Goal: Task Accomplishment & Management: Manage account settings

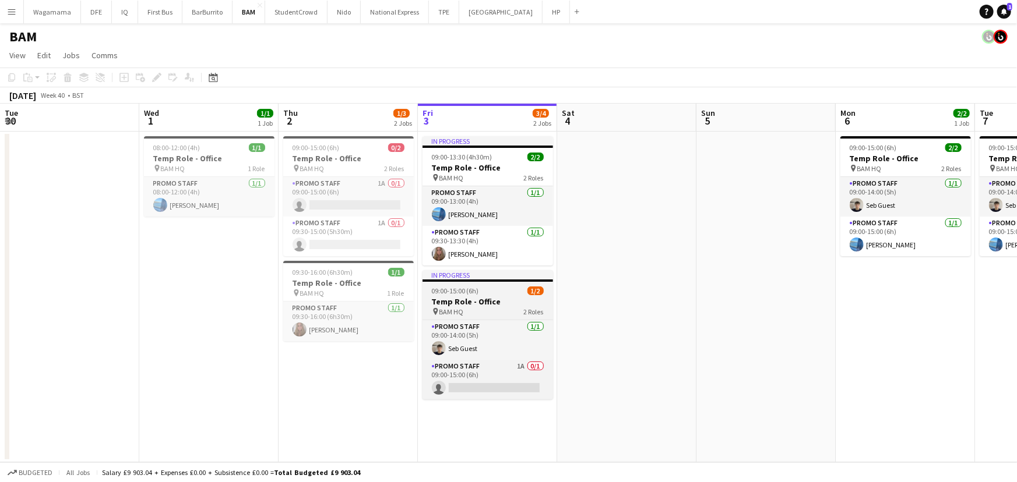
scroll to position [0, 274]
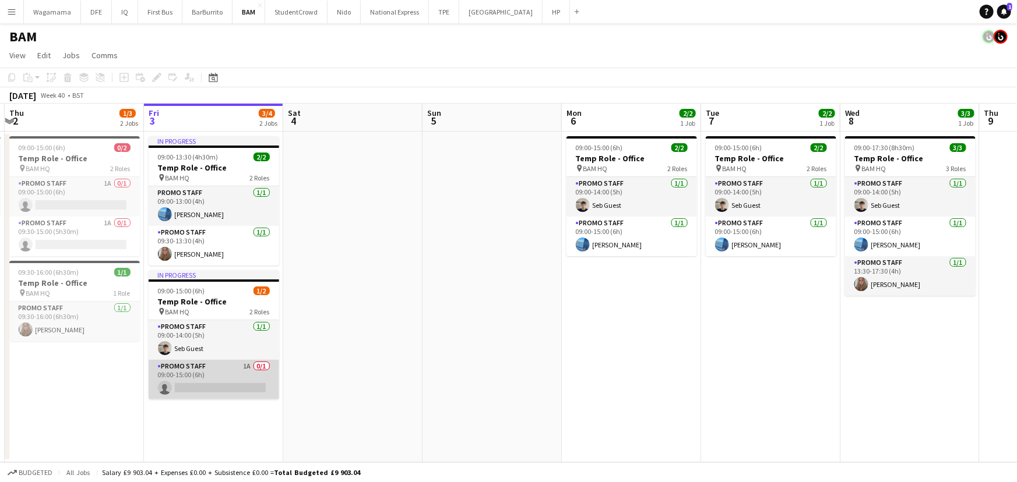
click at [225, 372] on app-card-role "Promo Staff 1A 0/1 09:00-15:00 (6h) single-neutral-actions" at bounding box center [214, 380] width 131 height 40
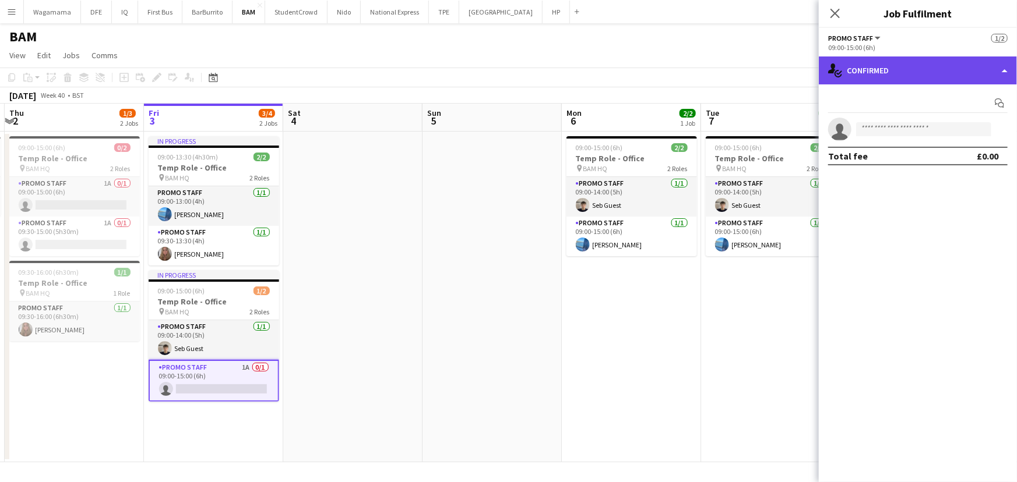
click at [951, 76] on div "single-neutral-actions-check-2 Confirmed" at bounding box center [918, 71] width 198 height 28
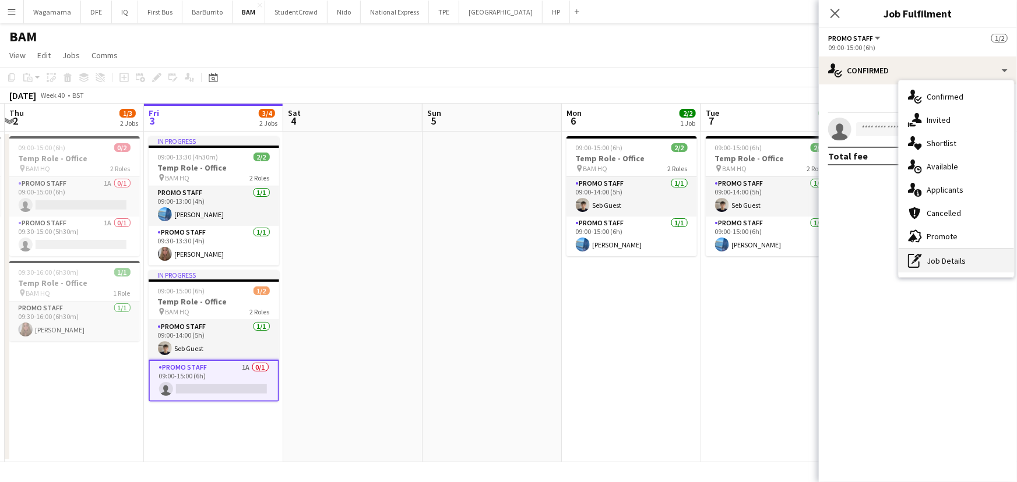
click at [962, 259] on div "pen-write Job Details" at bounding box center [955, 260] width 115 height 23
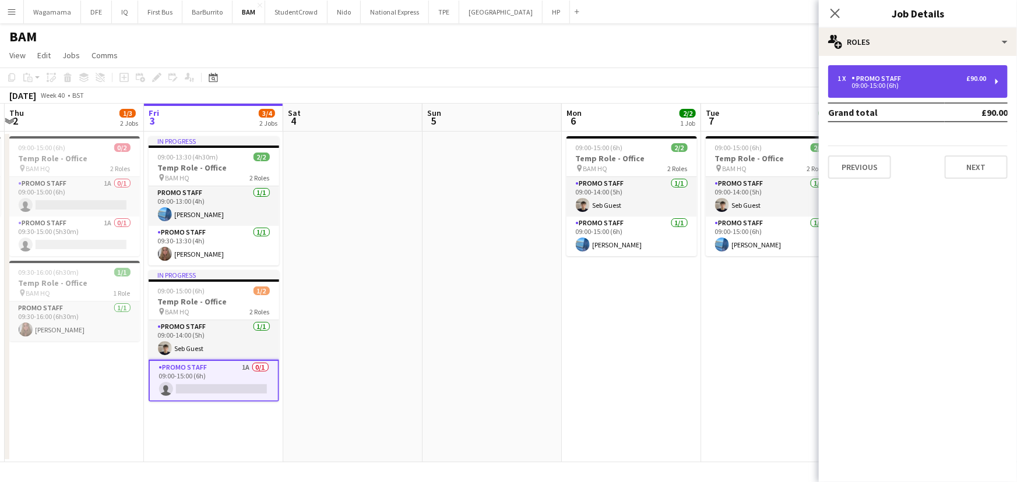
click at [895, 93] on div "1 x Promo Staff £90.00 09:00-15:00 (6h)" at bounding box center [917, 81] width 179 height 33
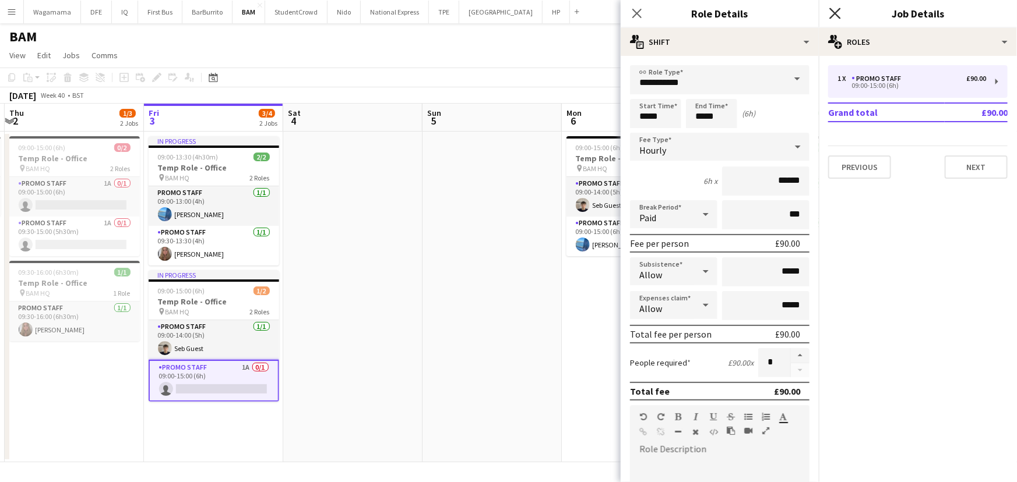
click at [838, 15] on icon "Close pop-in" at bounding box center [834, 13] width 11 height 11
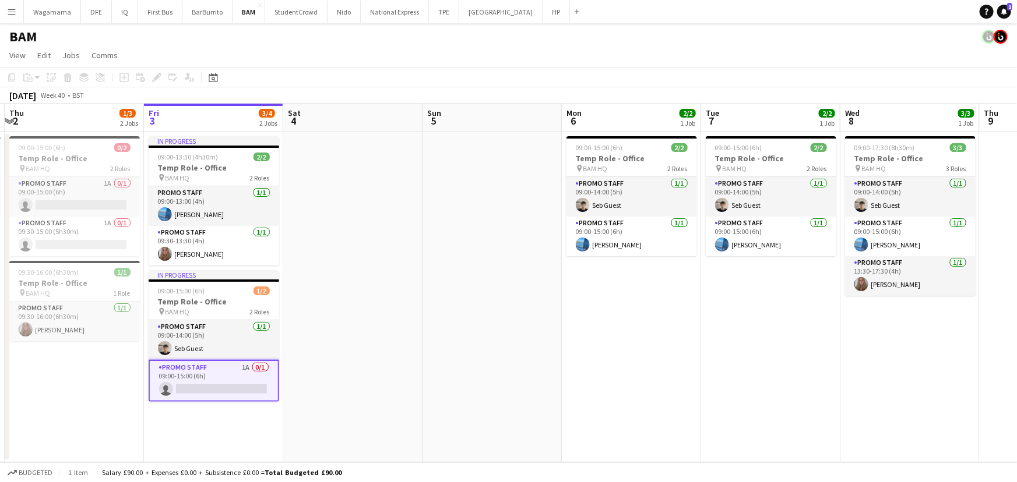
drag, startPoint x: 165, startPoint y: 375, endPoint x: 370, endPoint y: 390, distance: 205.1
click at [385, 390] on app-date-cell at bounding box center [352, 297] width 139 height 331
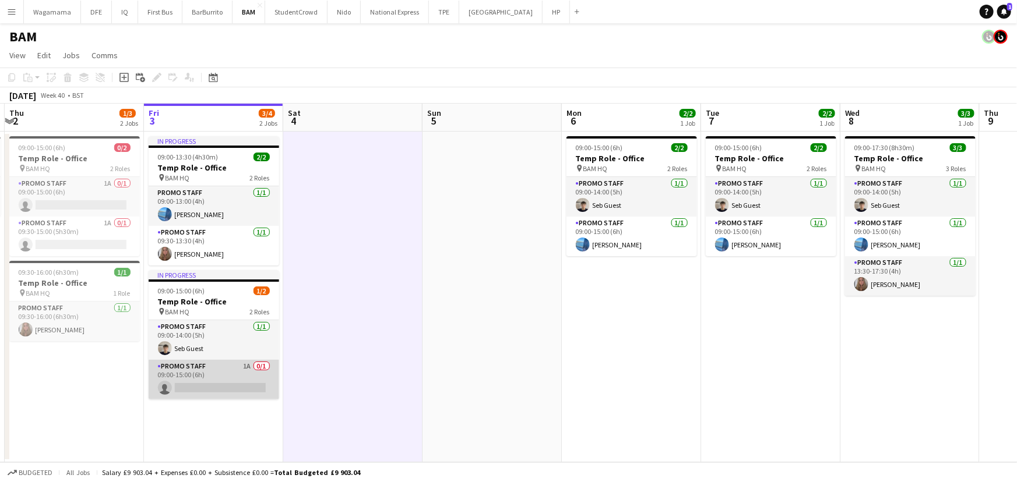
click at [236, 369] on app-card-role "Promo Staff 1A 0/1 09:00-15:00 (6h) single-neutral-actions" at bounding box center [214, 380] width 131 height 40
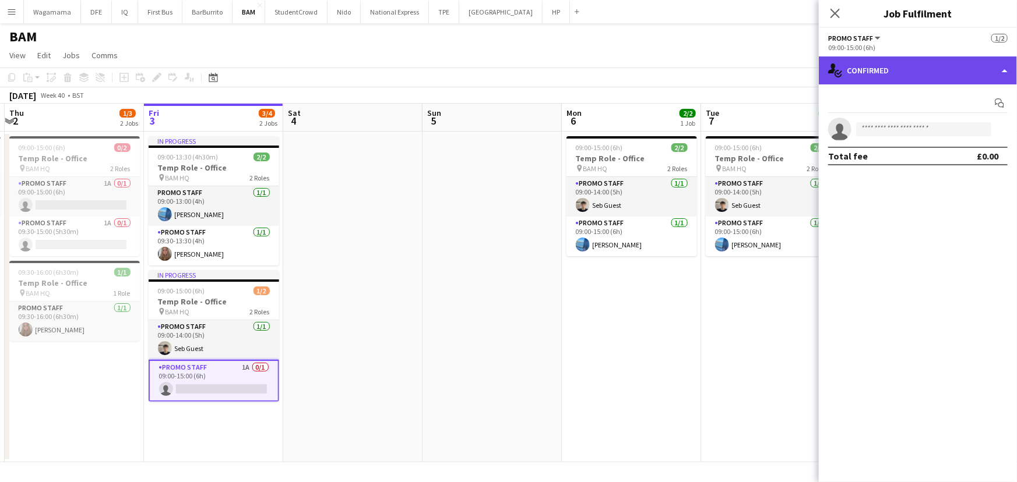
click at [894, 73] on div "single-neutral-actions-check-2 Confirmed" at bounding box center [918, 71] width 198 height 28
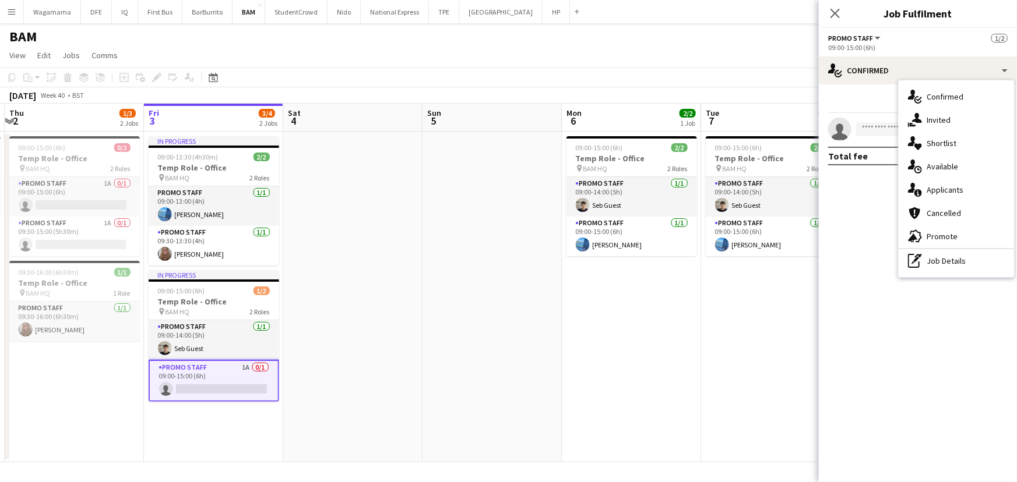
click at [834, 101] on div "Start chat" at bounding box center [917, 103] width 179 height 19
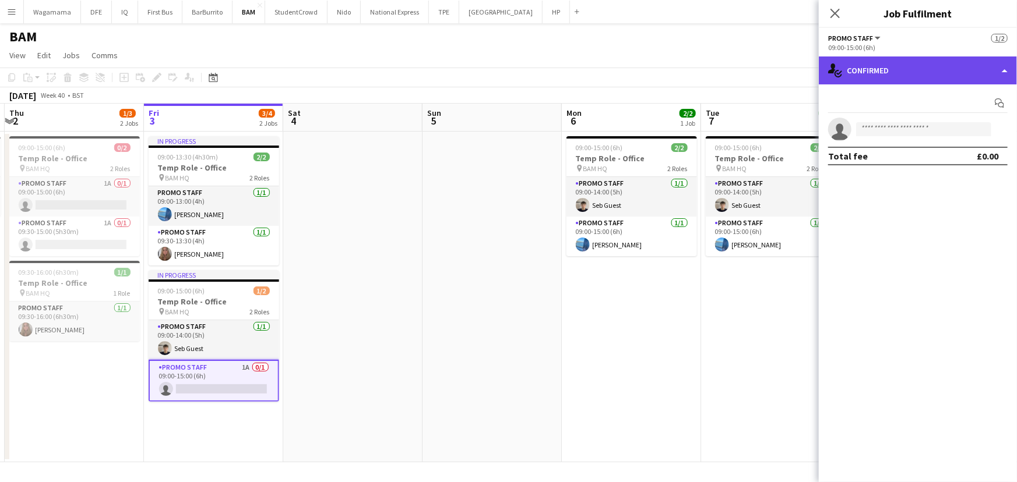
click at [976, 74] on div "single-neutral-actions-check-2 Confirmed" at bounding box center [918, 71] width 198 height 28
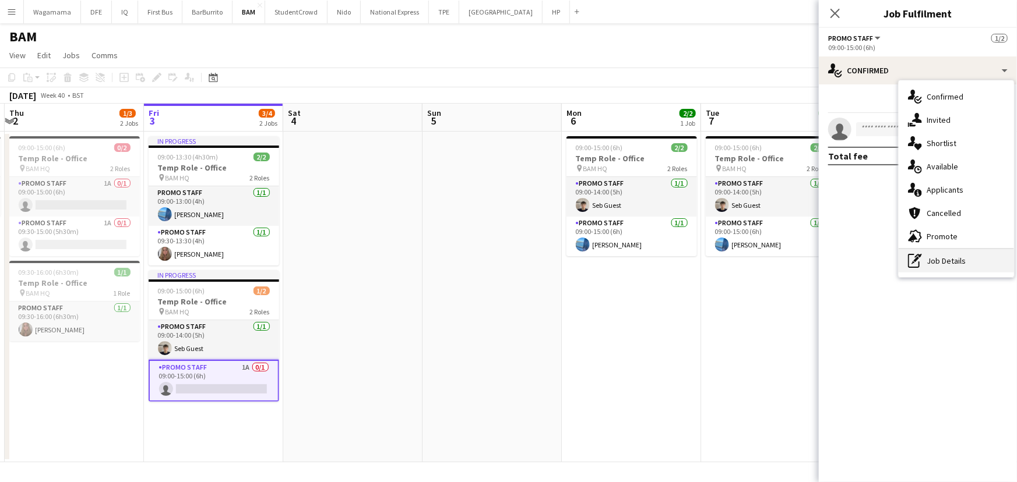
click at [967, 270] on div "pen-write Job Details" at bounding box center [955, 260] width 115 height 23
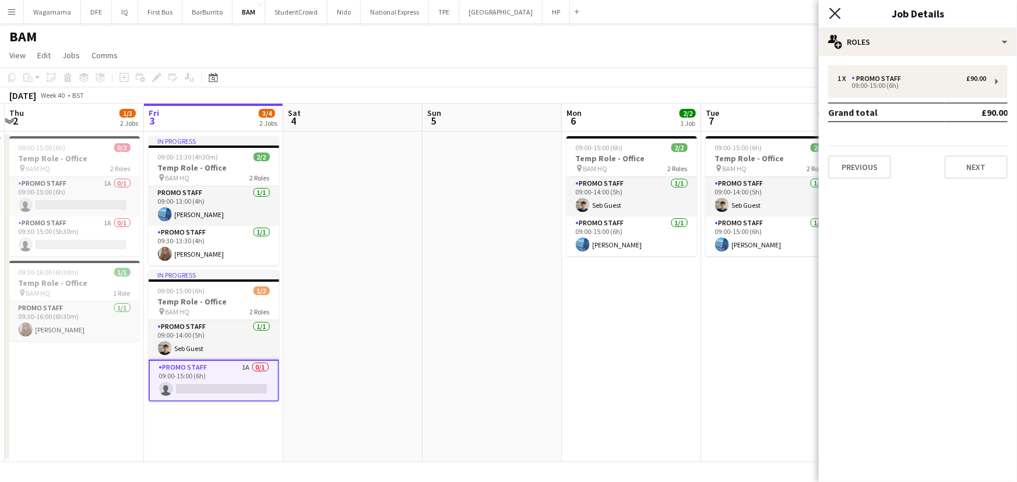
click at [838, 9] on icon "Close pop-in" at bounding box center [834, 13] width 11 height 11
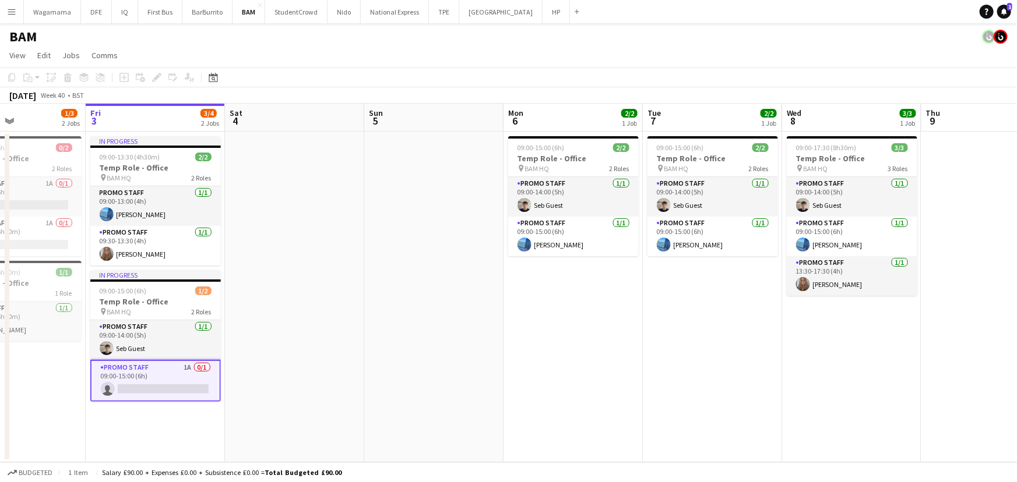
scroll to position [0, 344]
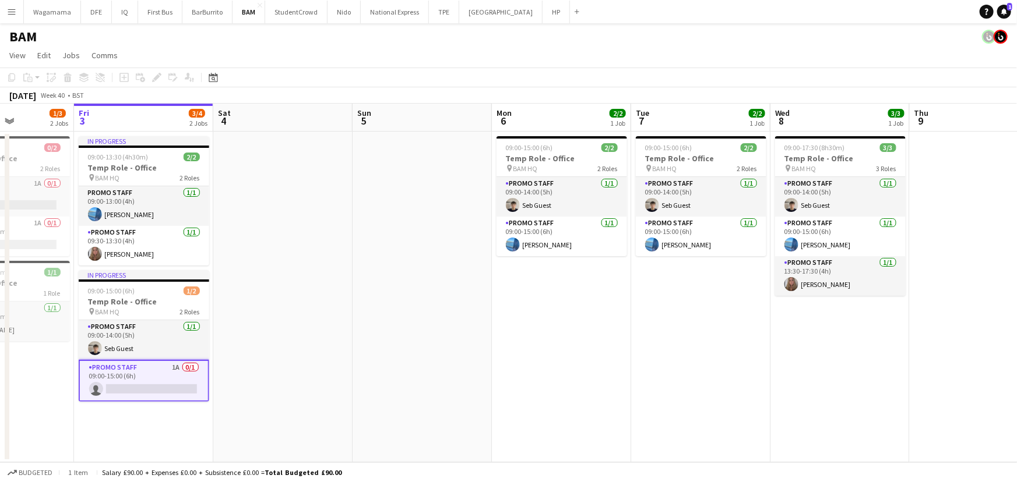
drag, startPoint x: 646, startPoint y: 351, endPoint x: 576, endPoint y: 351, distance: 69.9
click at [576, 351] on app-calendar-viewport "Tue 30 Wed 1 1/1 1 Job Thu 2 1/3 2 Jobs Fri 3 3/4 2 Jobs Sat 4 Sun 5 Mon 6 2/2 …" at bounding box center [508, 283] width 1017 height 359
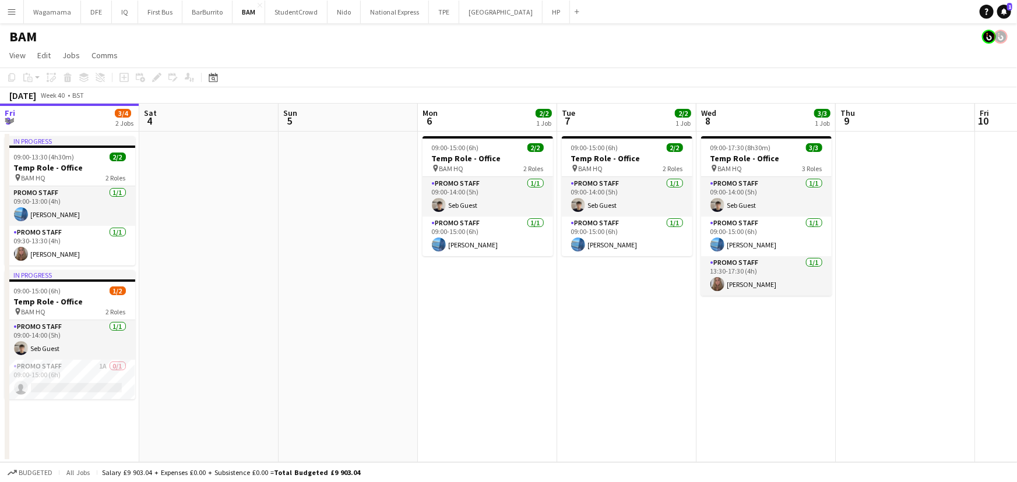
scroll to position [0, 382]
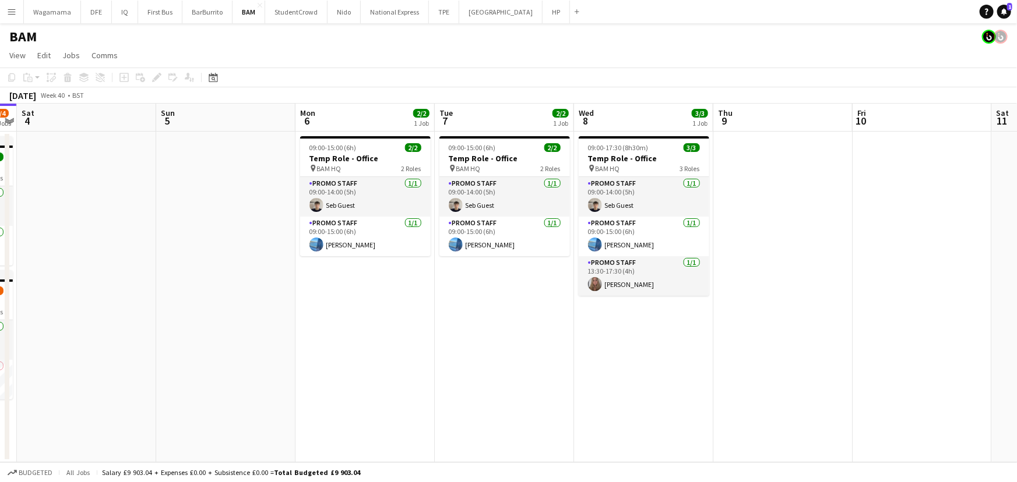
drag, startPoint x: 224, startPoint y: 283, endPoint x: 480, endPoint y: 283, distance: 255.8
click at [480, 283] on app-calendar-viewport "Thu 2 1/3 2 Jobs Fri 3 3/4 2 Jobs Sat 4 Sun 5 Mon 6 2/2 1 Job Tue 7 2/2 1 Job W…" at bounding box center [508, 283] width 1017 height 359
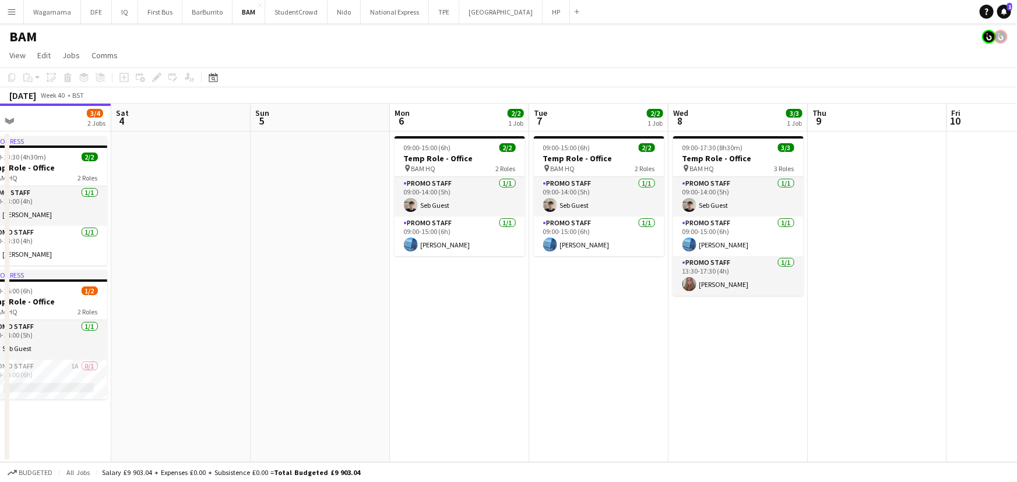
scroll to position [0, 358]
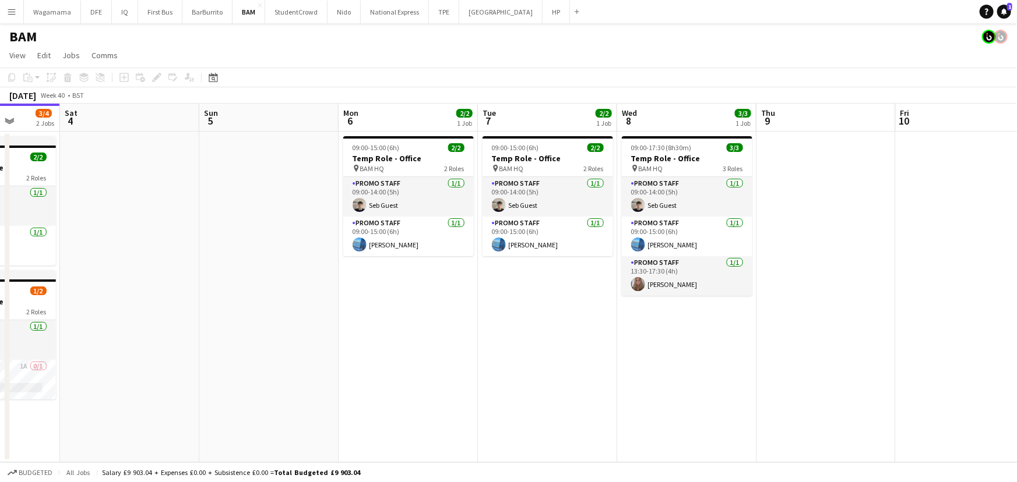
drag, startPoint x: 154, startPoint y: 267, endPoint x: 464, endPoint y: 240, distance: 311.2
click at [464, 240] on app-calendar-viewport "Wed 1 1/1 1 Job Thu 2 1/3 2 Jobs Fri 3 3/4 2 Jobs Sat 4 Sun 5 Mon 6 2/2 1 Job T…" at bounding box center [508, 283] width 1017 height 359
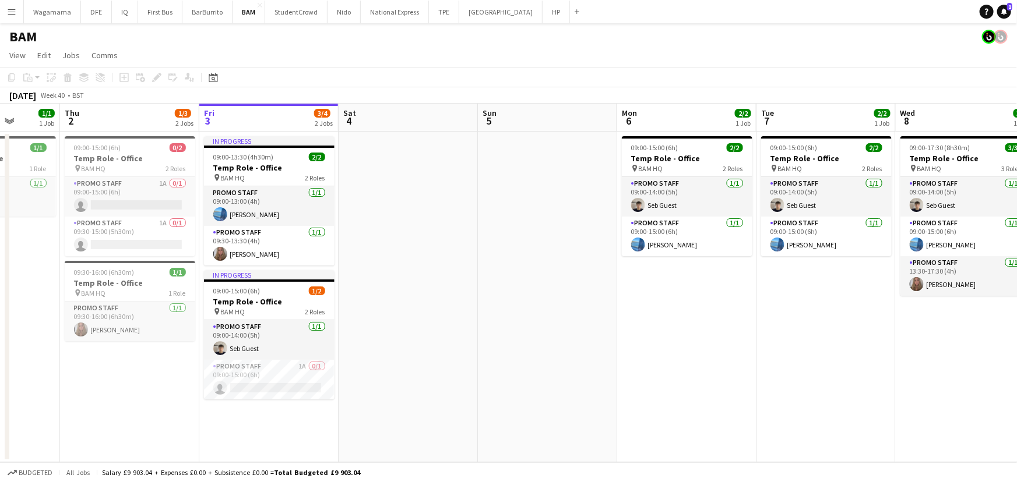
click at [559, 40] on div "BAM" at bounding box center [508, 34] width 1017 height 22
click at [272, 245] on app-card-role "Promo Staff 1/1 09:30-13:30 (4h) Katie Stillman-Jones" at bounding box center [269, 246] width 131 height 40
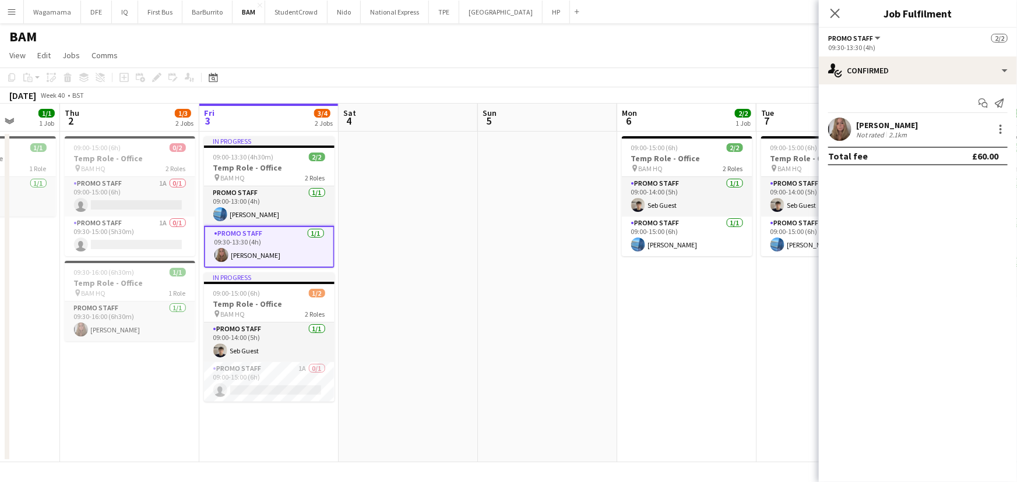
click at [918, 120] on div "[PERSON_NAME]" at bounding box center [887, 125] width 62 height 10
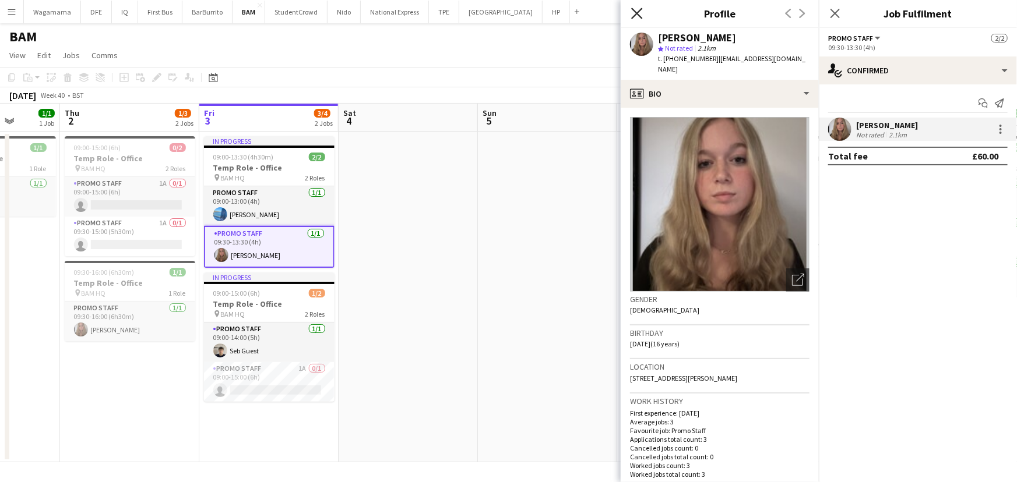
click at [637, 15] on icon "Close pop-in" at bounding box center [636, 13] width 11 height 11
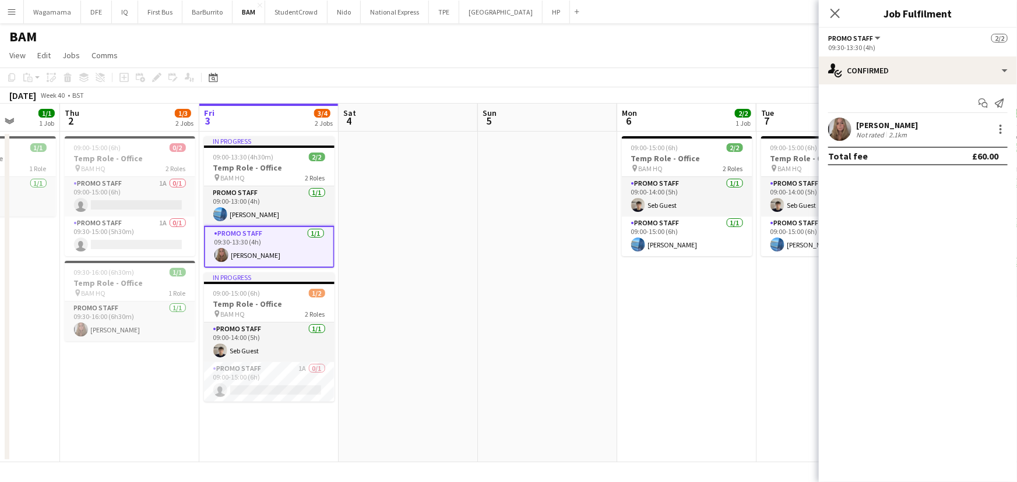
click at [264, 230] on app-card-role "Promo Staff 1/1 09:30-13:30 (4h) Katie Stillman-Jones" at bounding box center [269, 247] width 131 height 42
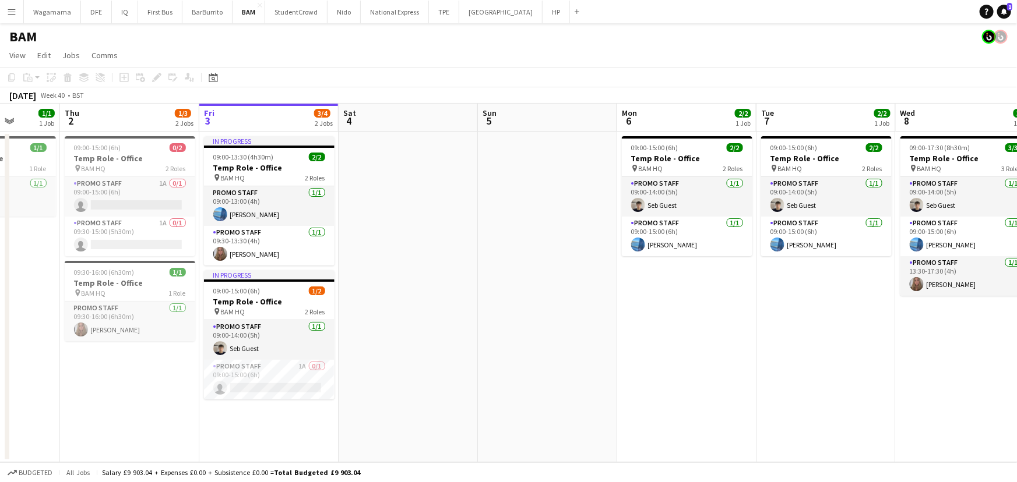
click at [418, 236] on app-date-cell at bounding box center [408, 297] width 139 height 331
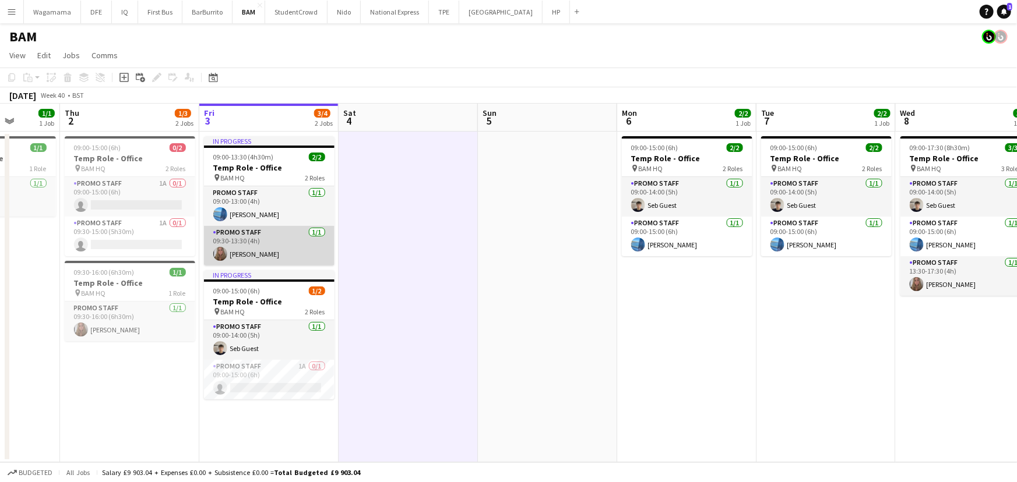
click at [283, 249] on app-card-role "Promo Staff 1/1 09:30-13:30 (4h) Katie Stillman-Jones" at bounding box center [269, 246] width 131 height 40
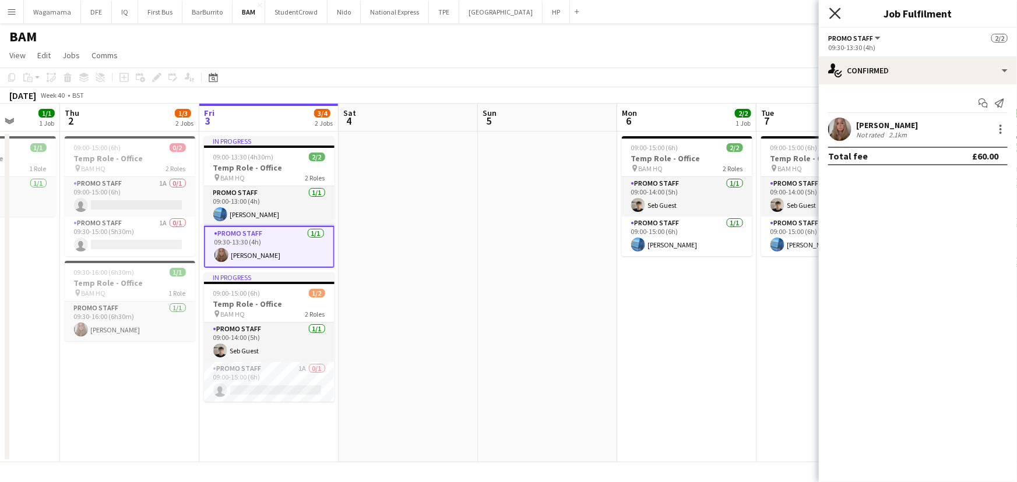
click at [839, 10] on icon at bounding box center [834, 13] width 11 height 11
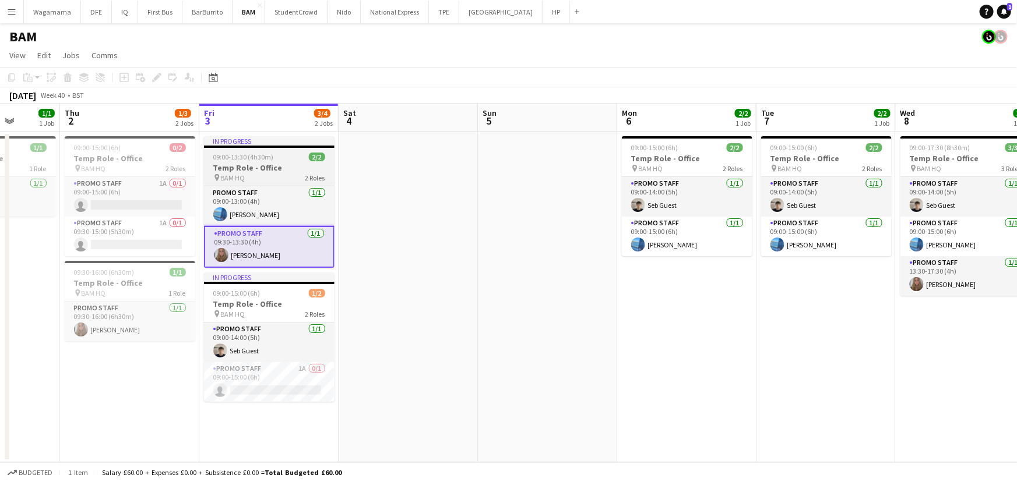
click at [268, 178] on div "pin BAM HQ 2 Roles" at bounding box center [269, 177] width 131 height 9
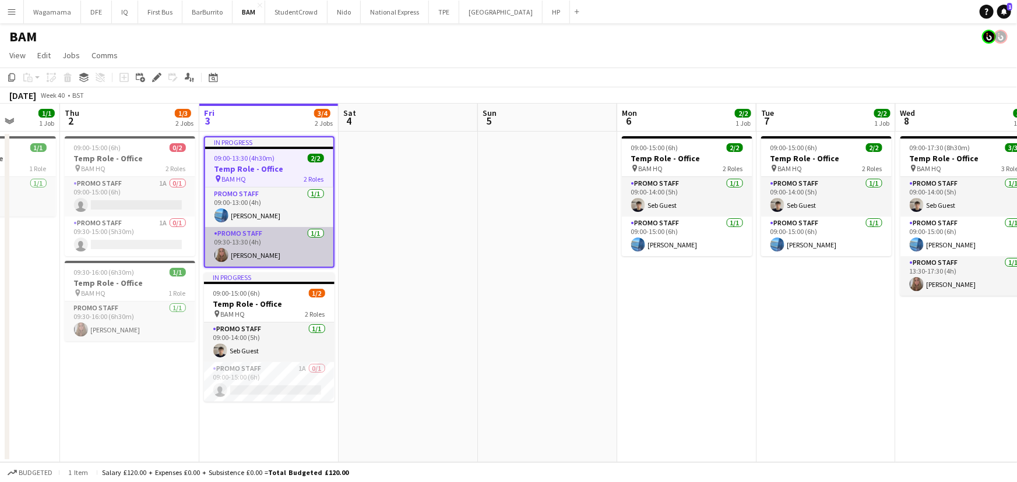
click at [270, 239] on app-card-role "Promo Staff 1/1 09:30-13:30 (4h) Katie Stillman-Jones" at bounding box center [269, 247] width 128 height 40
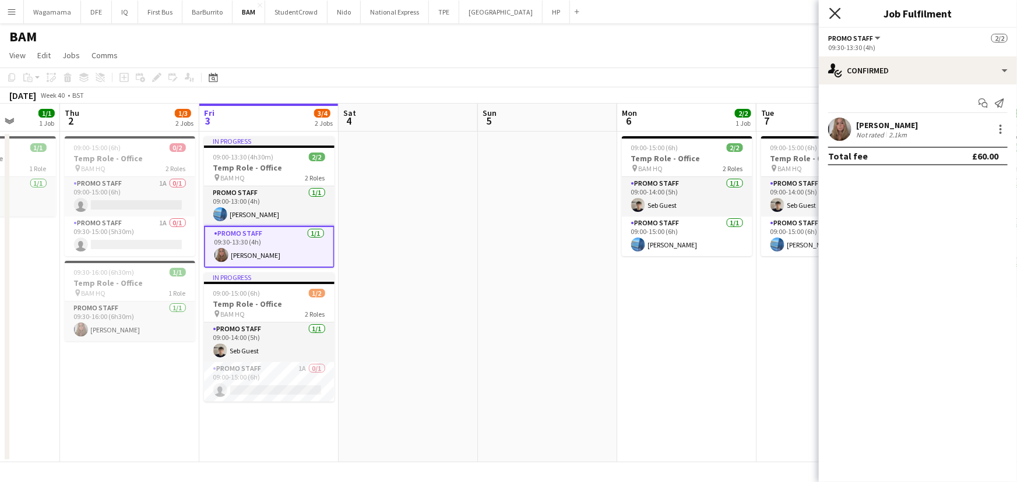
click at [833, 8] on icon "Close pop-in" at bounding box center [834, 13] width 11 height 11
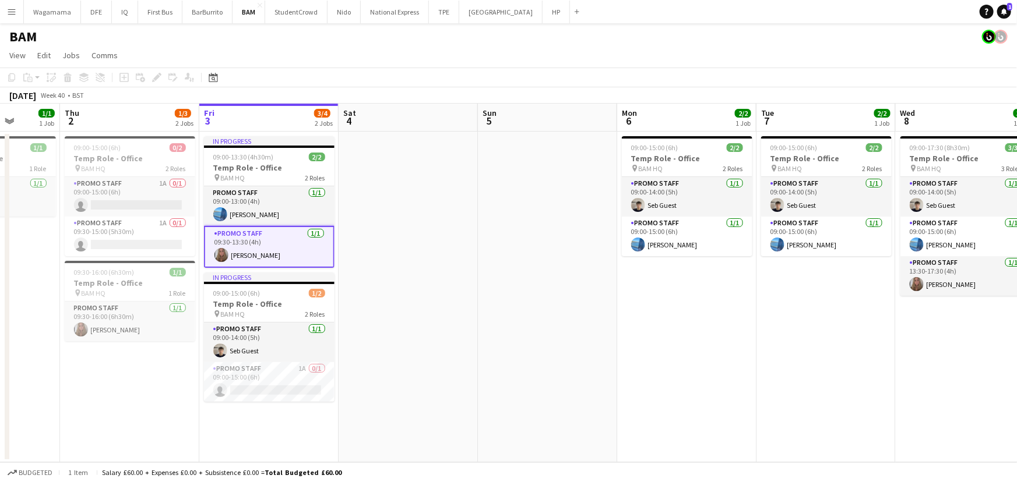
click at [249, 250] on app-card-role "Promo Staff 1/1 09:30-13:30 (4h) Katie Stillman-Jones" at bounding box center [269, 247] width 131 height 42
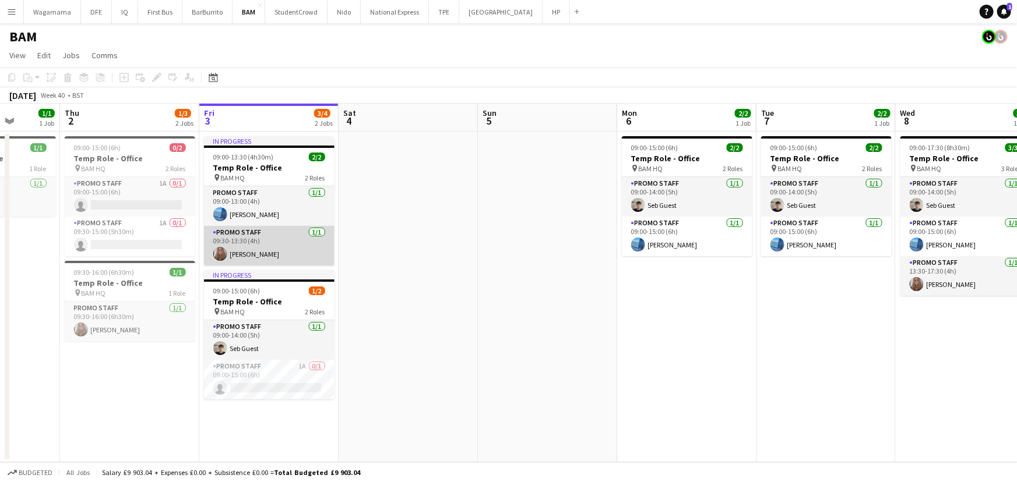
click at [249, 250] on app-card-role "Promo Staff 1/1 09:30-13:30 (4h) Katie Stillman-Jones" at bounding box center [269, 246] width 131 height 40
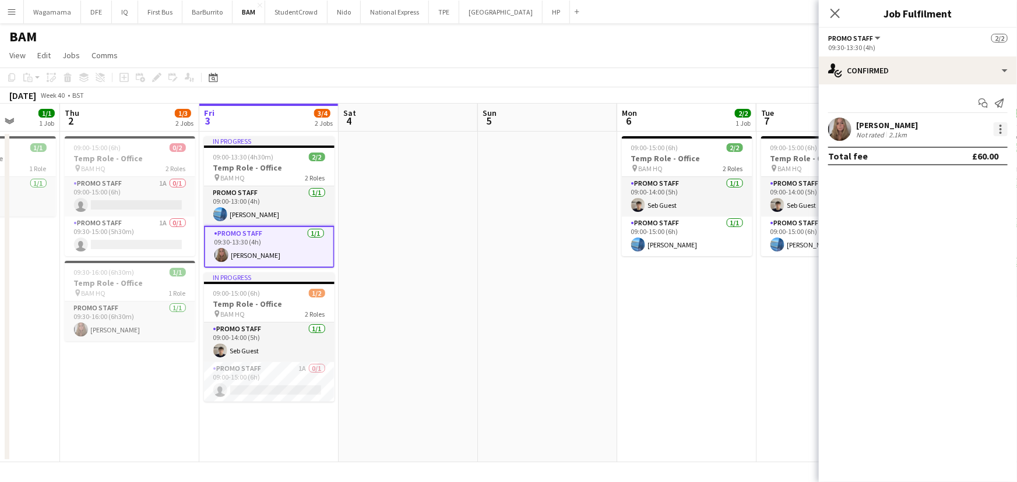
click at [1002, 128] on div at bounding box center [1000, 129] width 14 height 14
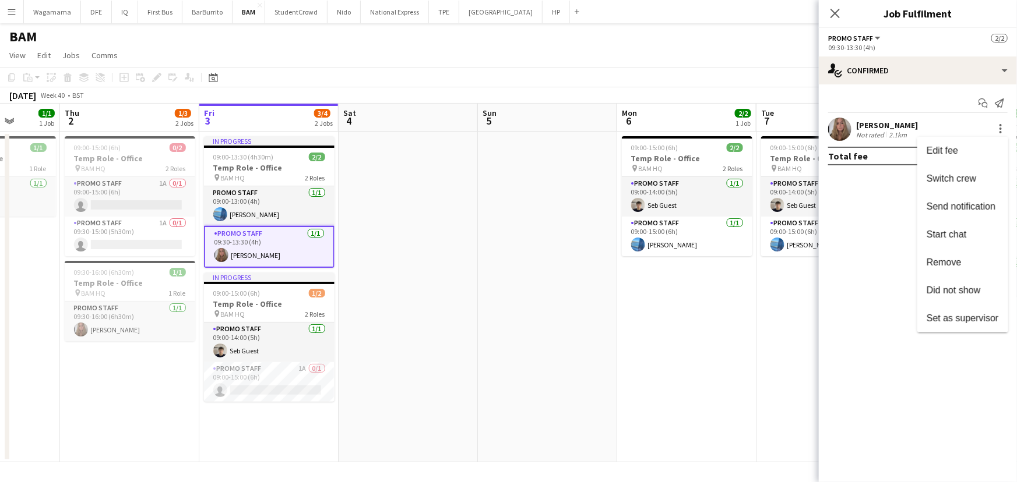
click at [889, 67] on div at bounding box center [508, 241] width 1017 height 482
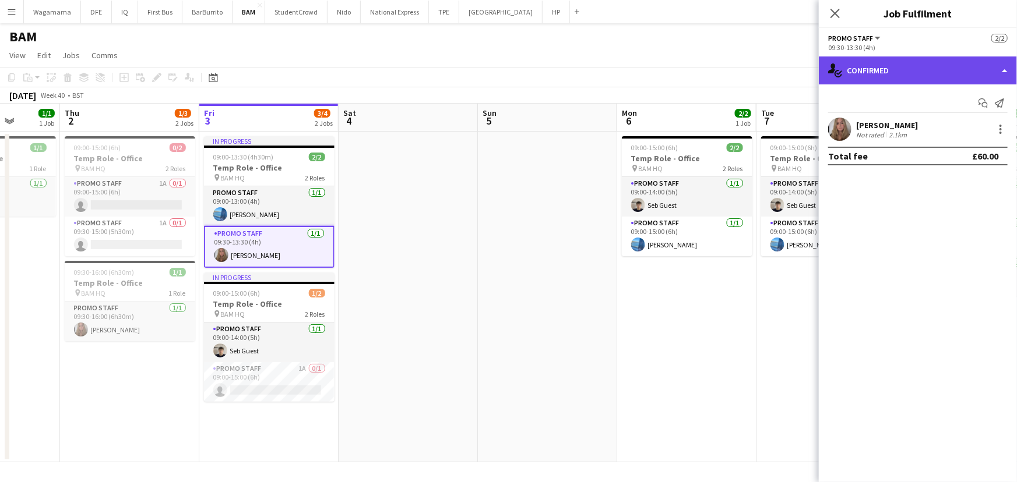
click at [894, 76] on div "single-neutral-actions-check-2 Confirmed" at bounding box center [918, 71] width 198 height 28
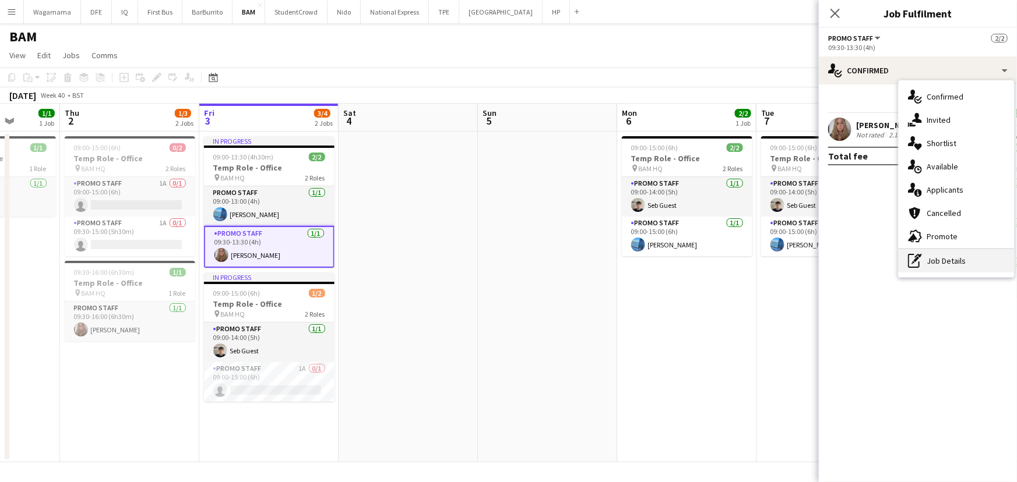
click at [968, 257] on div "pen-write Job Details" at bounding box center [955, 260] width 115 height 23
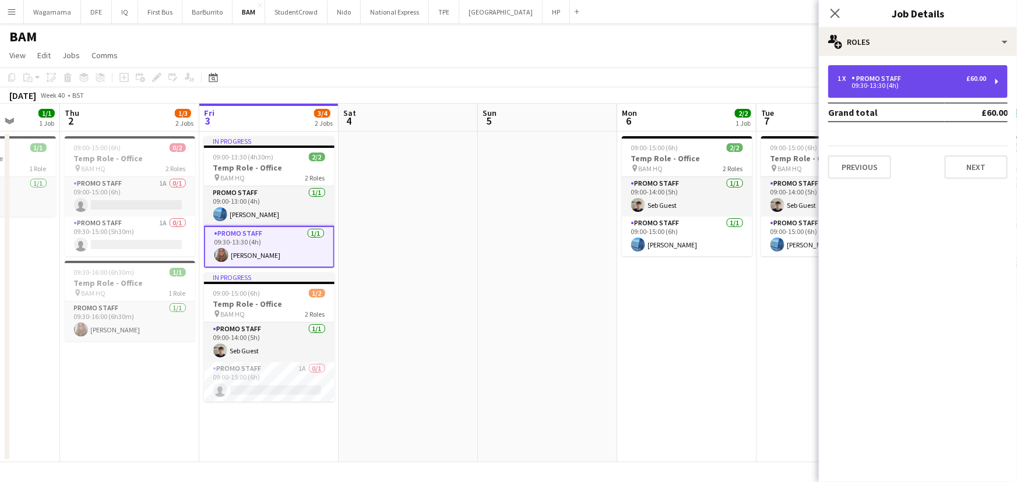
click at [898, 83] on div "09:30-13:30 (4h)" at bounding box center [911, 86] width 149 height 6
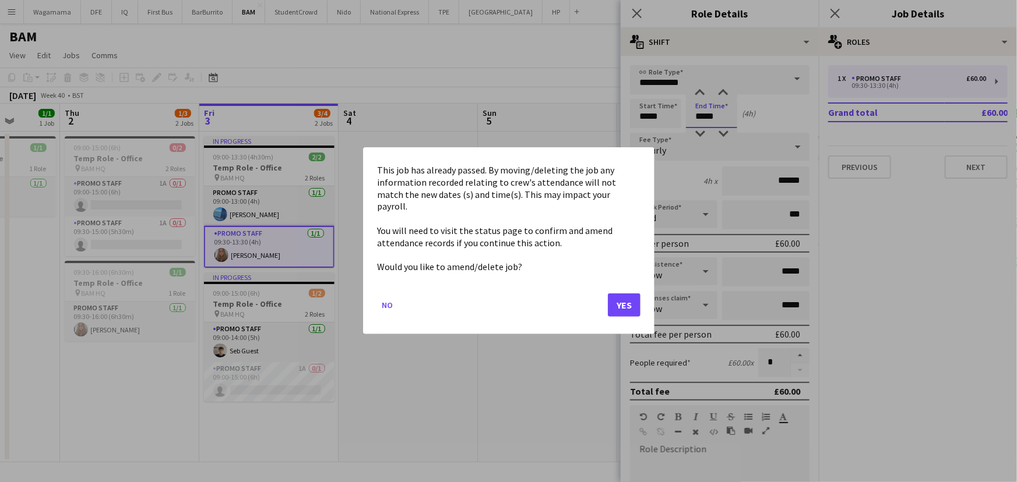
click at [704, 115] on body "Menu Boards Boards Boards All jobs Status Workforce Workforce My Workforce Recr…" at bounding box center [508, 241] width 1017 height 482
click at [625, 301] on button "Yes" at bounding box center [624, 305] width 33 height 23
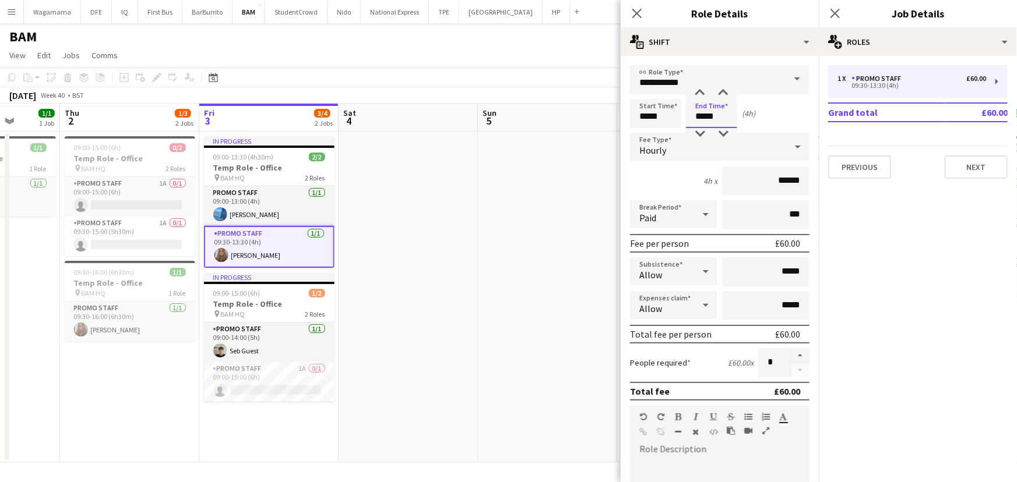
drag, startPoint x: 717, startPoint y: 120, endPoint x: 692, endPoint y: 118, distance: 25.2
click at [692, 118] on input "*****" at bounding box center [711, 113] width 51 height 29
type input "*****"
click at [766, 185] on input "******" at bounding box center [765, 181] width 87 height 29
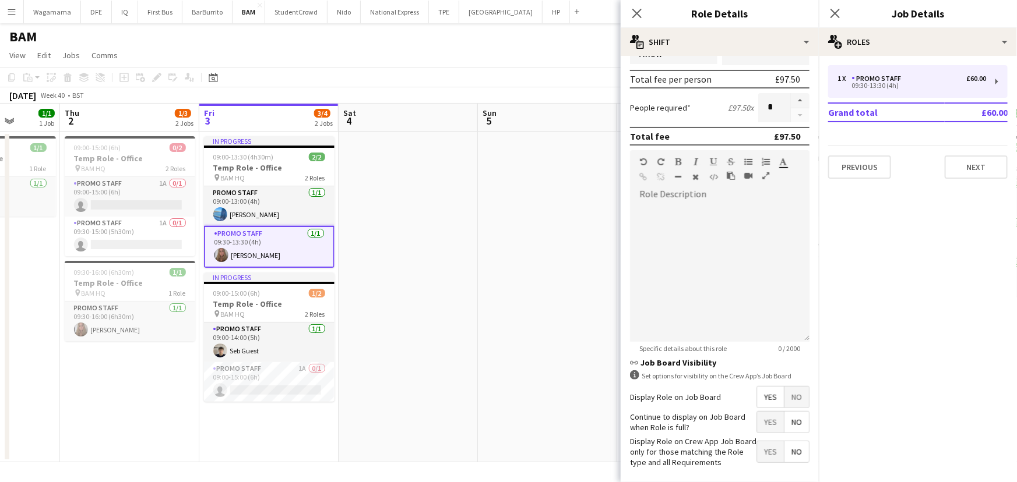
scroll to position [306, 0]
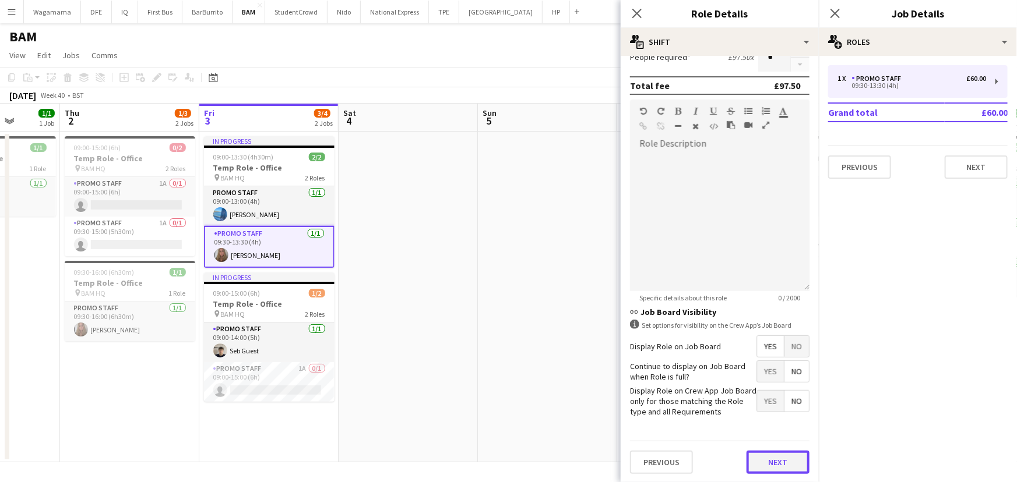
click at [769, 460] on button "Next" at bounding box center [777, 462] width 63 height 23
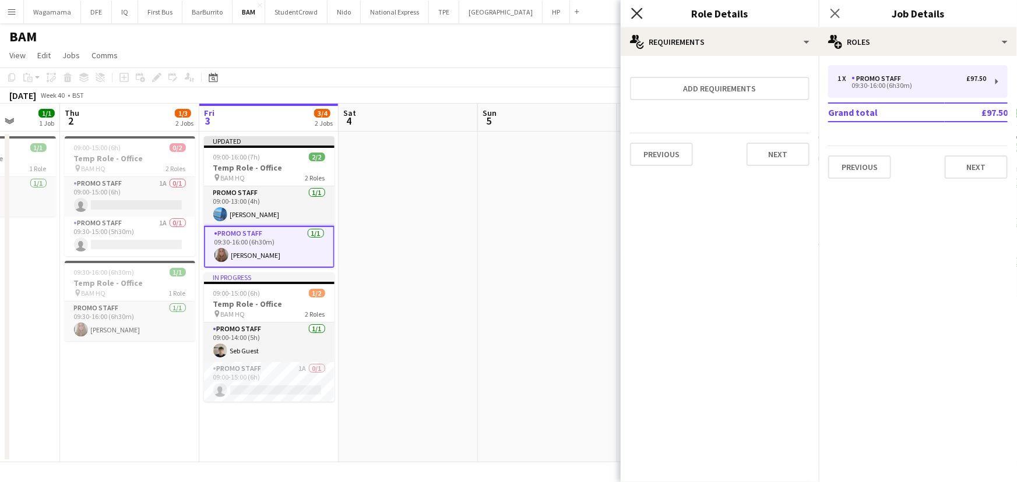
click at [641, 13] on icon "Close pop-in" at bounding box center [636, 13] width 11 height 11
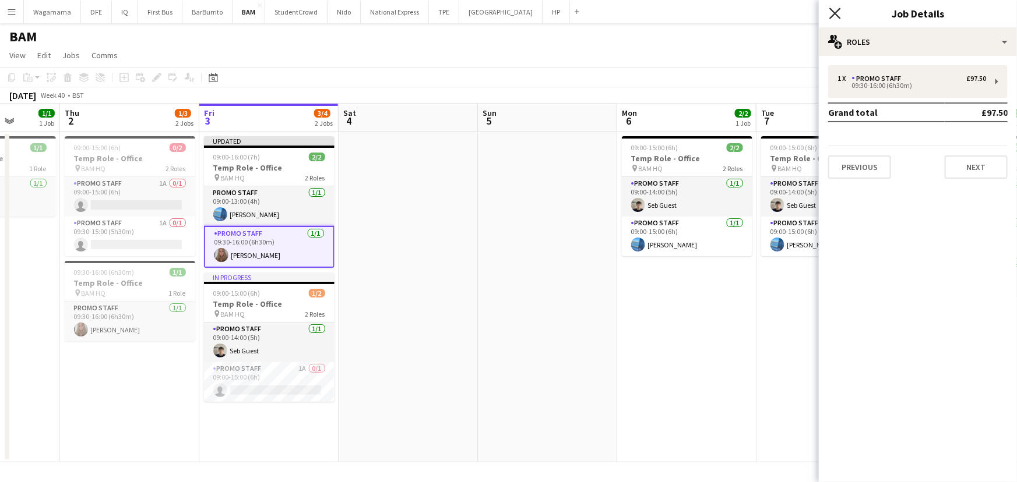
click at [836, 17] on icon "Close pop-in" at bounding box center [834, 13] width 11 height 11
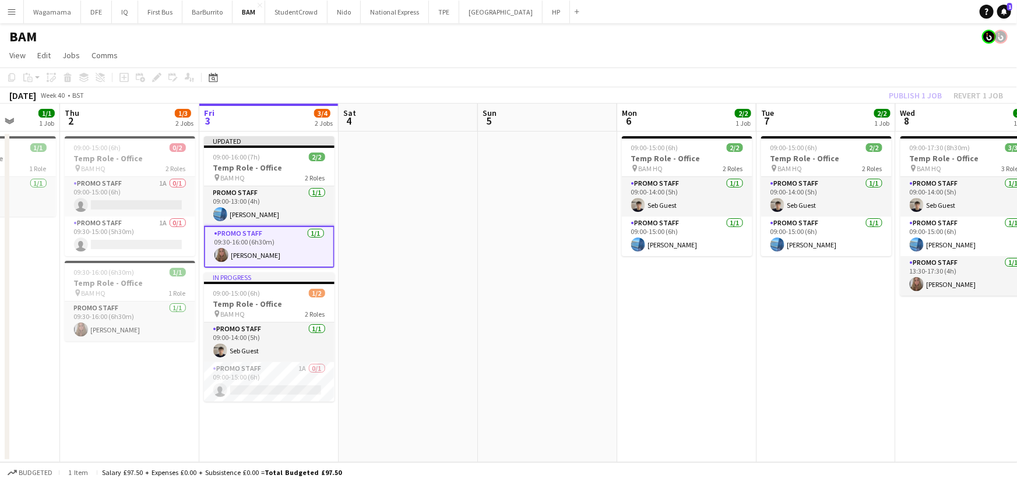
click at [268, 131] on app-board-header-date "Fri 3 3/4 2 Jobs" at bounding box center [268, 118] width 139 height 28
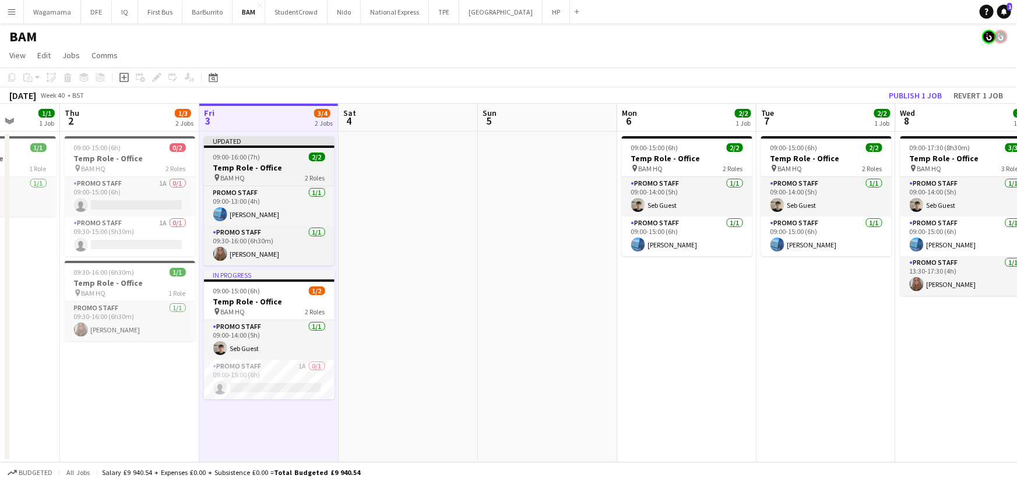
click at [266, 151] on app-job-card "Updated 09:00-16:00 (7h) 2/2 Temp Role - Office pin BAM HQ 2 Roles Promo Staff …" at bounding box center [269, 200] width 131 height 129
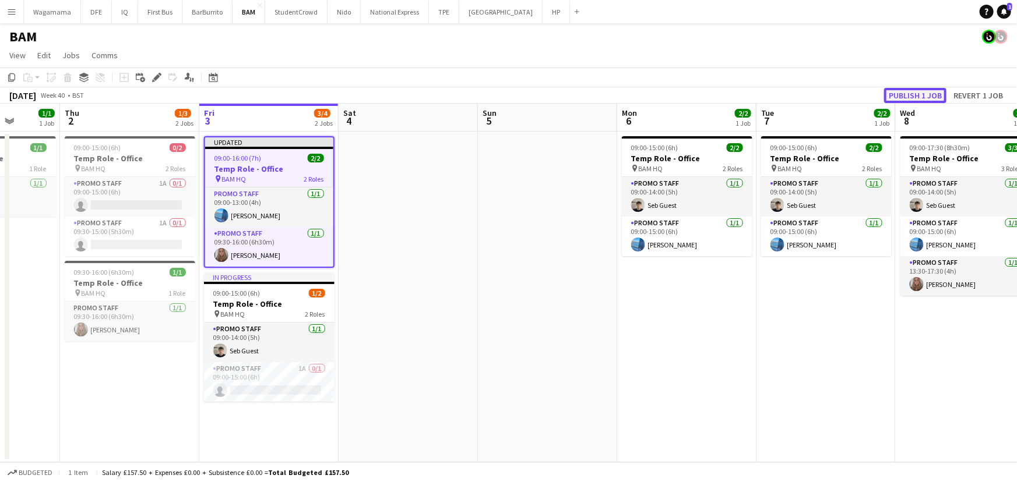
click at [897, 92] on button "Publish 1 job" at bounding box center [915, 95] width 62 height 15
click at [366, 37] on div "BAM" at bounding box center [508, 34] width 1017 height 22
